Goal: Information Seeking & Learning: Learn about a topic

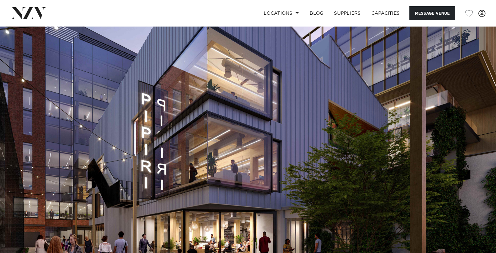
click at [232, 153] on img at bounding box center [248, 143] width 496 height 233
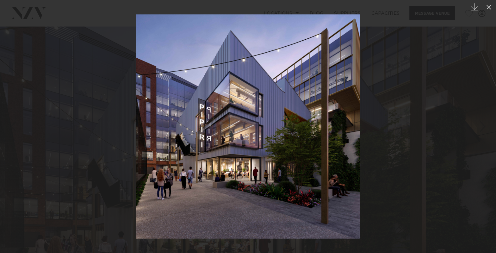
click at [402, 140] on div at bounding box center [248, 126] width 496 height 253
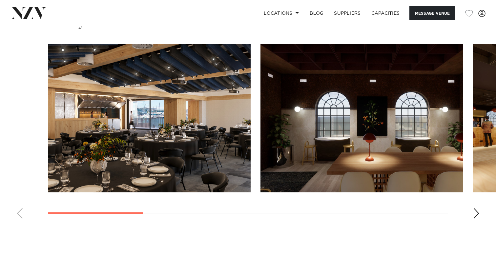
scroll to position [605, 0]
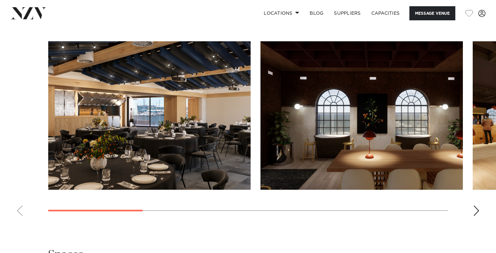
click at [477, 210] on div "Next slide" at bounding box center [476, 211] width 7 height 11
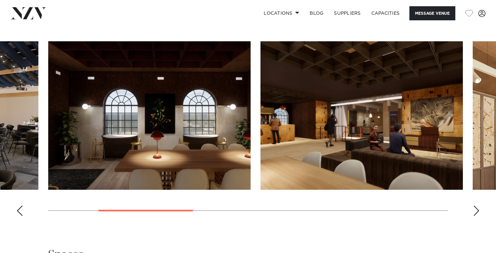
click at [477, 210] on div "Next slide" at bounding box center [476, 211] width 7 height 11
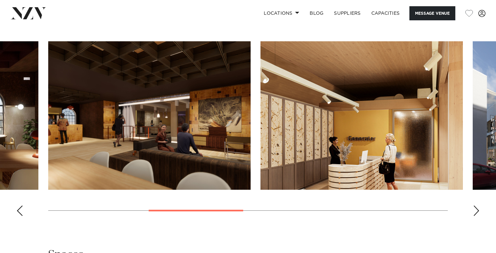
click at [476, 210] on div "Next slide" at bounding box center [476, 211] width 7 height 11
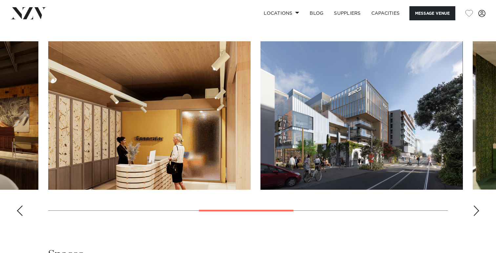
click at [476, 210] on div "Next slide" at bounding box center [476, 211] width 7 height 11
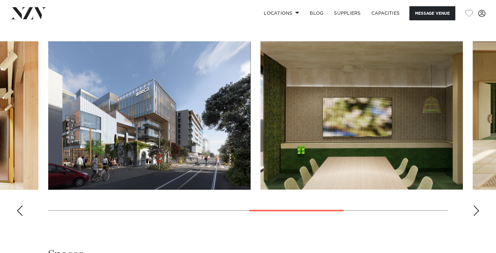
click at [476, 210] on div "Next slide" at bounding box center [476, 211] width 7 height 11
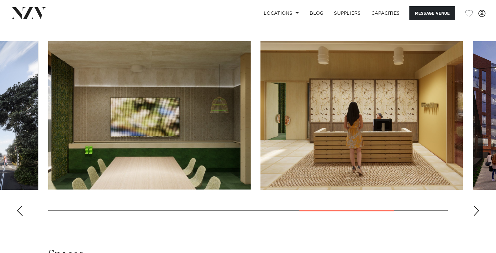
click at [476, 210] on div "Next slide" at bounding box center [476, 211] width 7 height 11
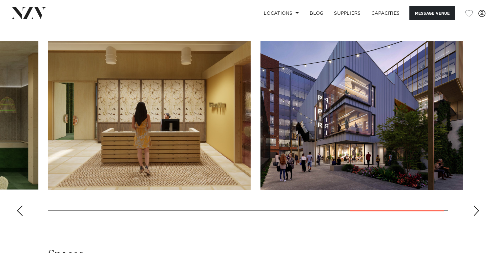
click at [476, 210] on div "Next slide" at bounding box center [476, 211] width 7 height 11
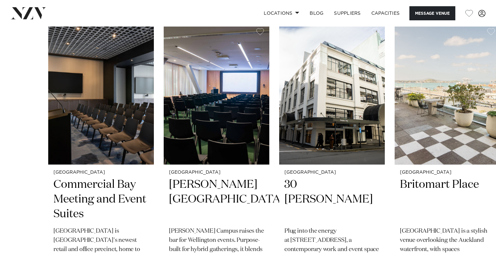
scroll to position [989, 0]
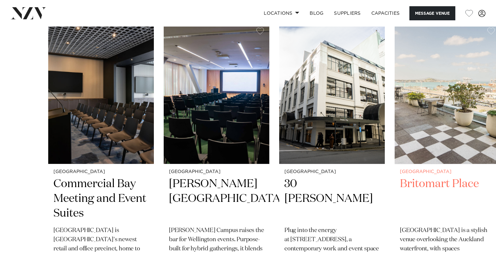
click at [458, 182] on h2 "Britomart Place" at bounding box center [447, 199] width 95 height 44
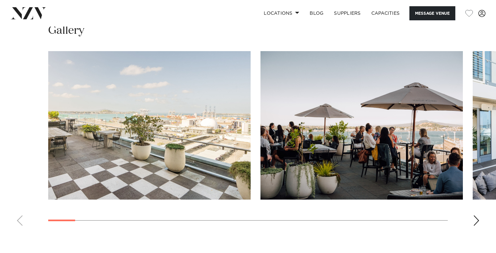
scroll to position [618, 0]
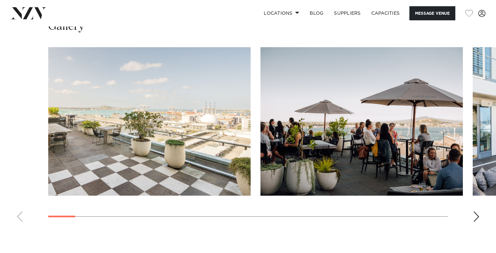
click at [475, 217] on div "Next slide" at bounding box center [476, 217] width 7 height 11
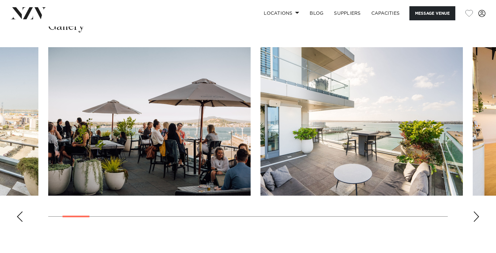
click at [475, 217] on div "Next slide" at bounding box center [476, 217] width 7 height 11
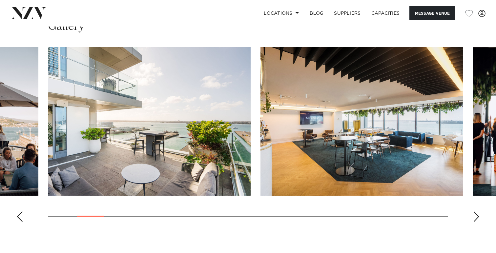
click at [475, 217] on div "Next slide" at bounding box center [476, 217] width 7 height 11
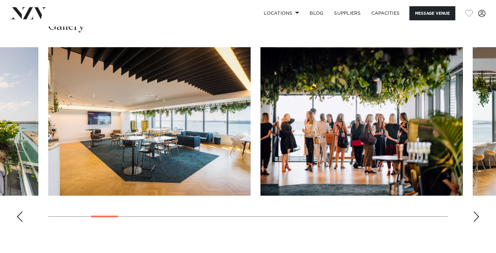
click at [475, 217] on div "Next slide" at bounding box center [476, 217] width 7 height 11
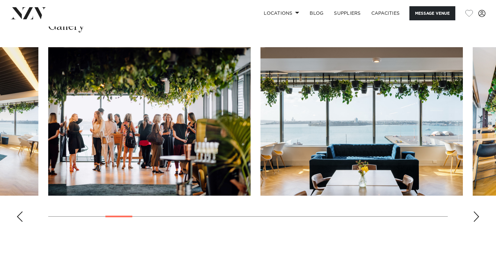
click at [475, 217] on div "Next slide" at bounding box center [476, 217] width 7 height 11
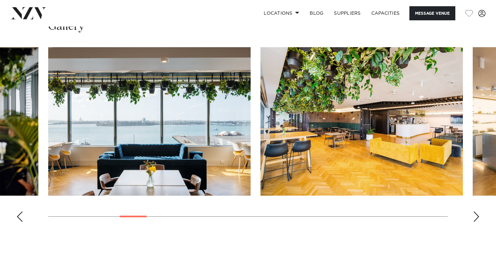
click at [475, 217] on div "Next slide" at bounding box center [476, 217] width 7 height 11
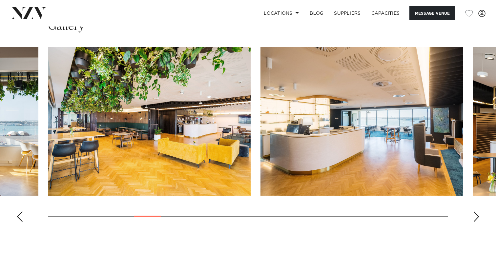
click at [475, 217] on div "Next slide" at bounding box center [476, 217] width 7 height 11
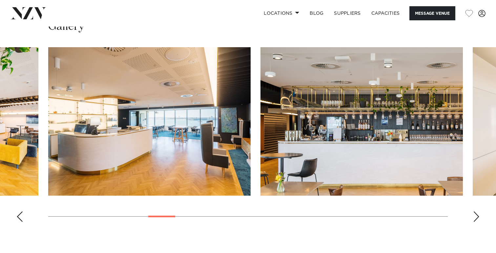
click at [475, 217] on div "Next slide" at bounding box center [476, 217] width 7 height 11
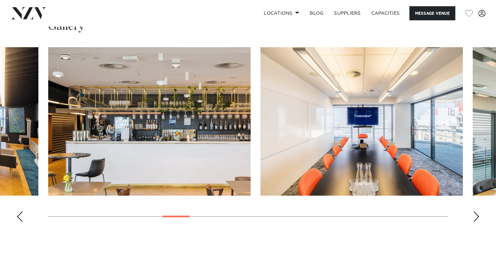
click at [475, 217] on div "Next slide" at bounding box center [476, 217] width 7 height 11
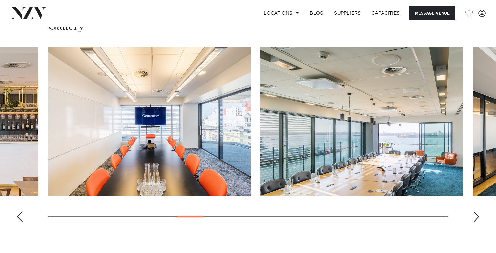
click at [475, 217] on div "Next slide" at bounding box center [476, 217] width 7 height 11
